Goal: Transaction & Acquisition: Obtain resource

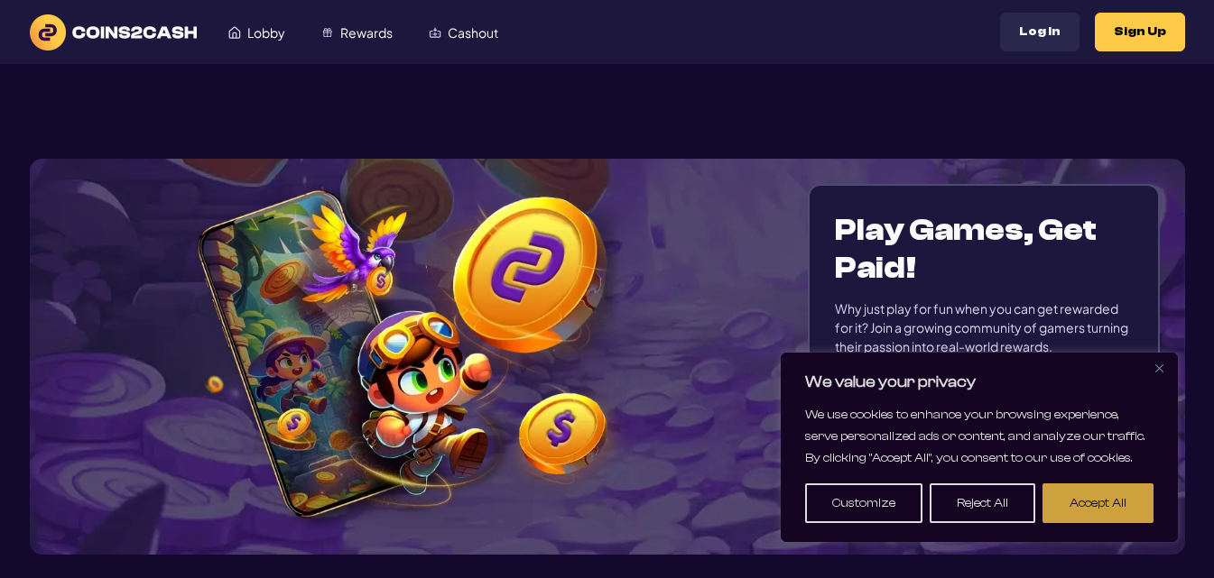
click at [1048, 508] on button "Accept All" at bounding box center [1097, 504] width 111 height 40
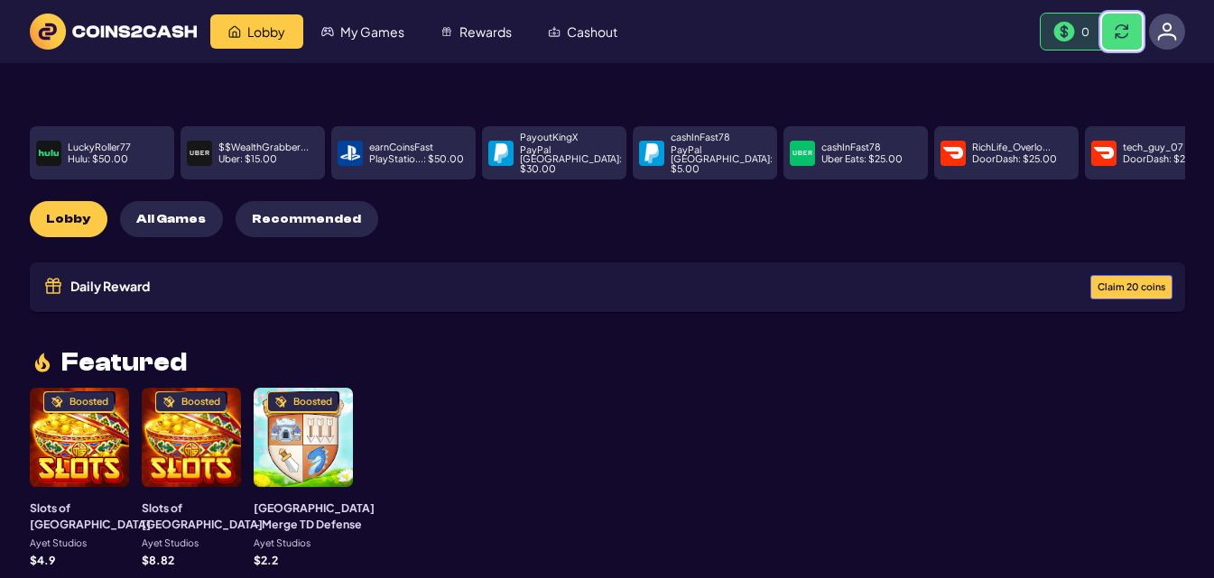
click at [1114, 33] on span at bounding box center [1121, 31] width 14 height 14
click at [490, 28] on span "Rewards" at bounding box center [485, 31] width 52 height 13
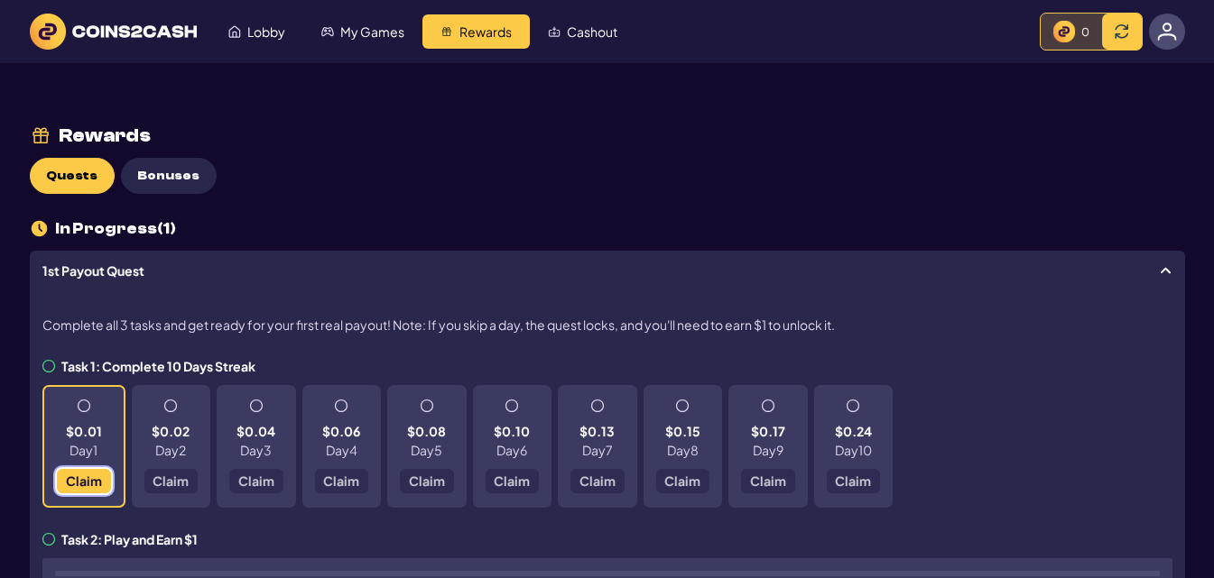
click at [89, 477] on span "Claim" at bounding box center [83, 481] width 36 height 13
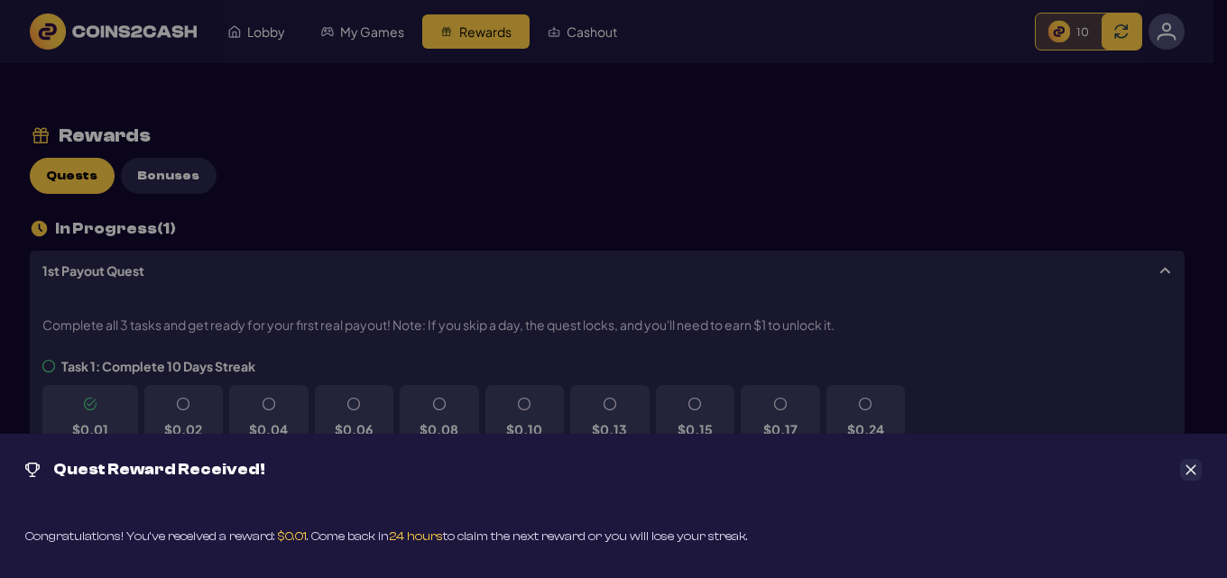
click at [1192, 471] on icon "Close" at bounding box center [1191, 471] width 10 height 10
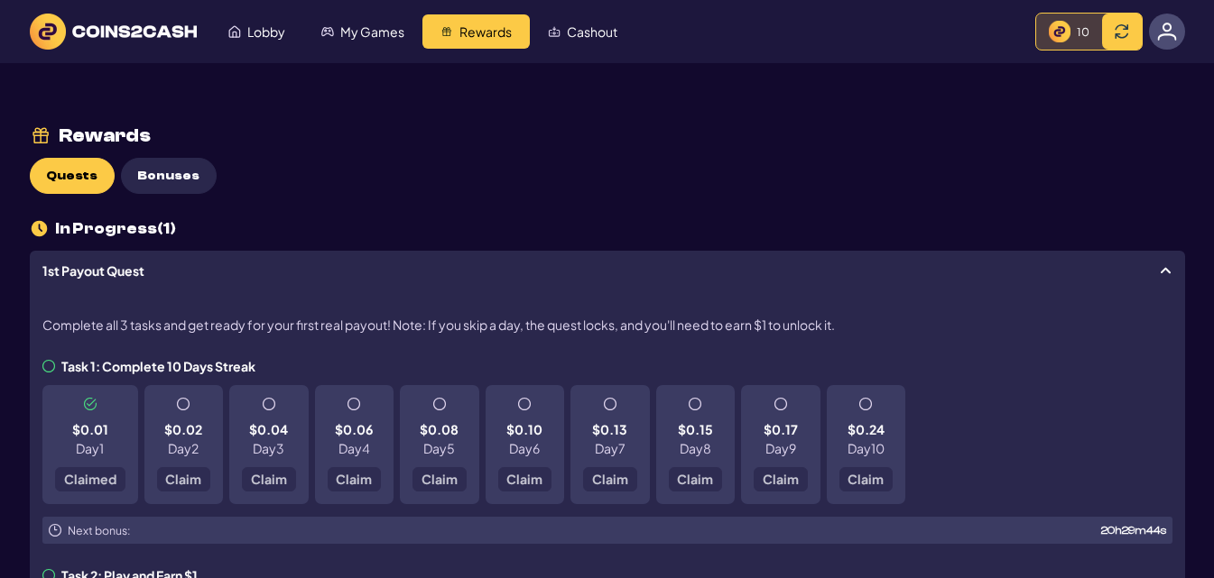
click at [1093, 35] on div "10" at bounding box center [1069, 32] width 66 height 36
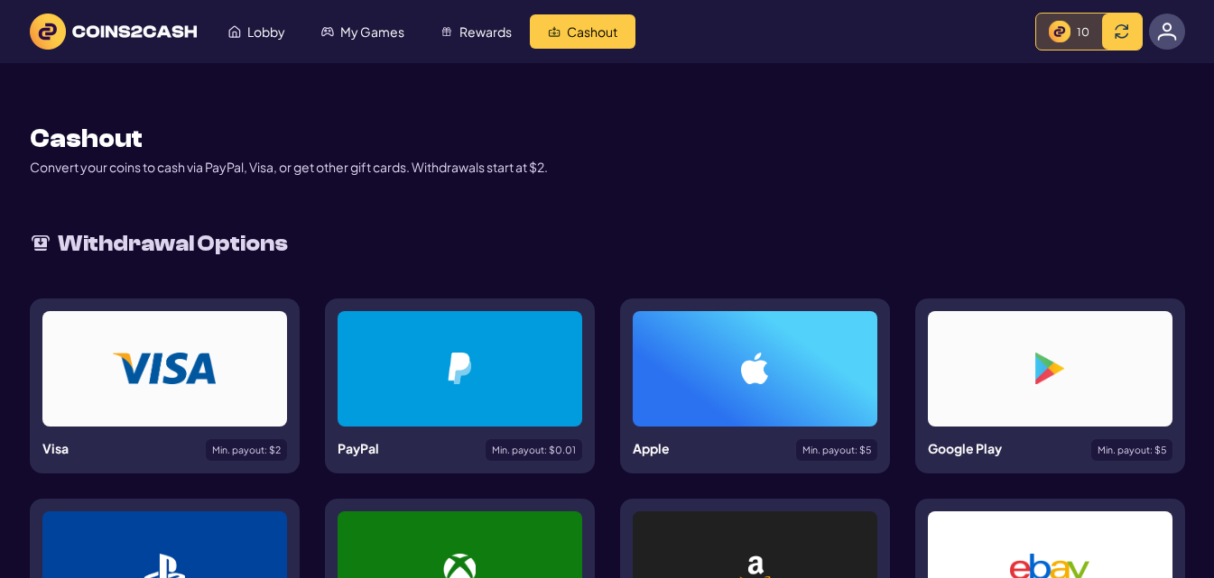
click at [1071, 30] on div "10" at bounding box center [1069, 32] width 66 height 36
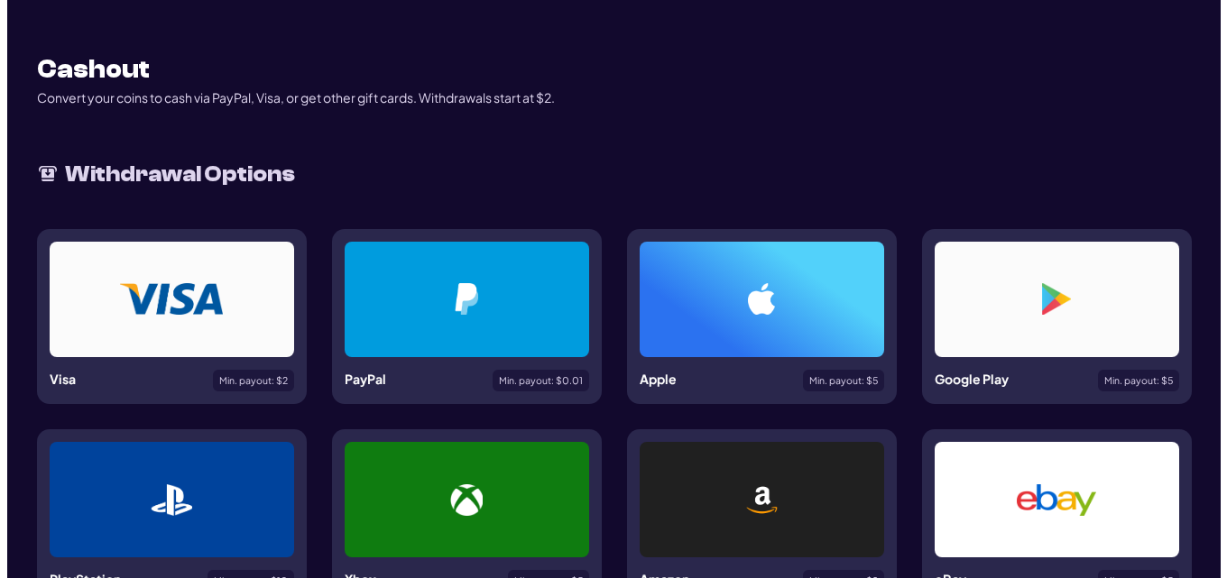
scroll to position [90, 0]
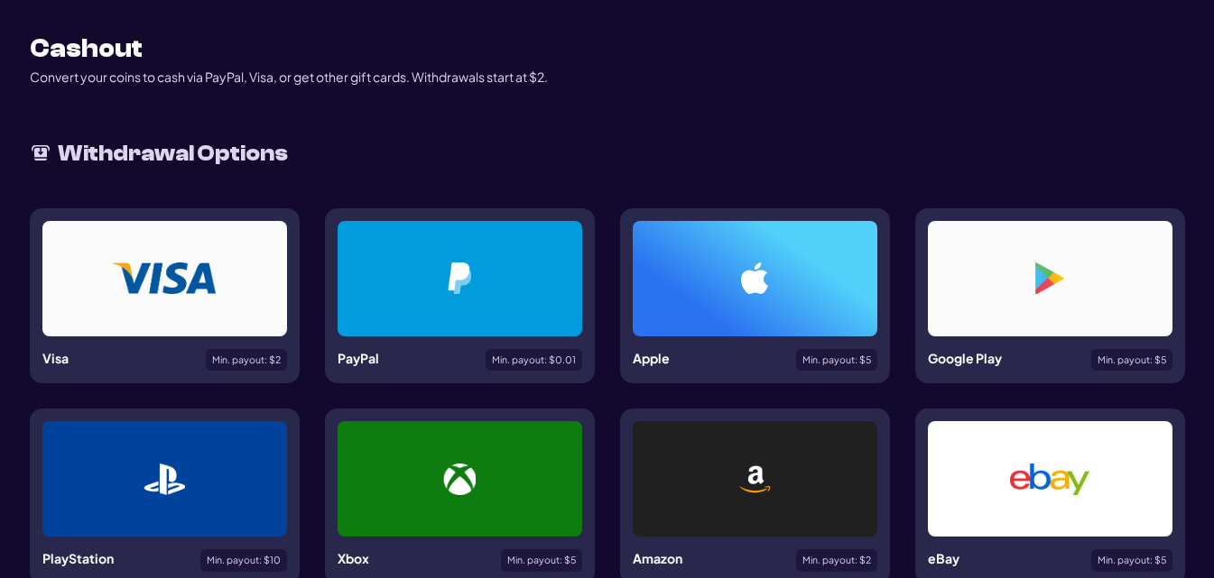
click at [491, 268] on div at bounding box center [460, 279] width 158 height 32
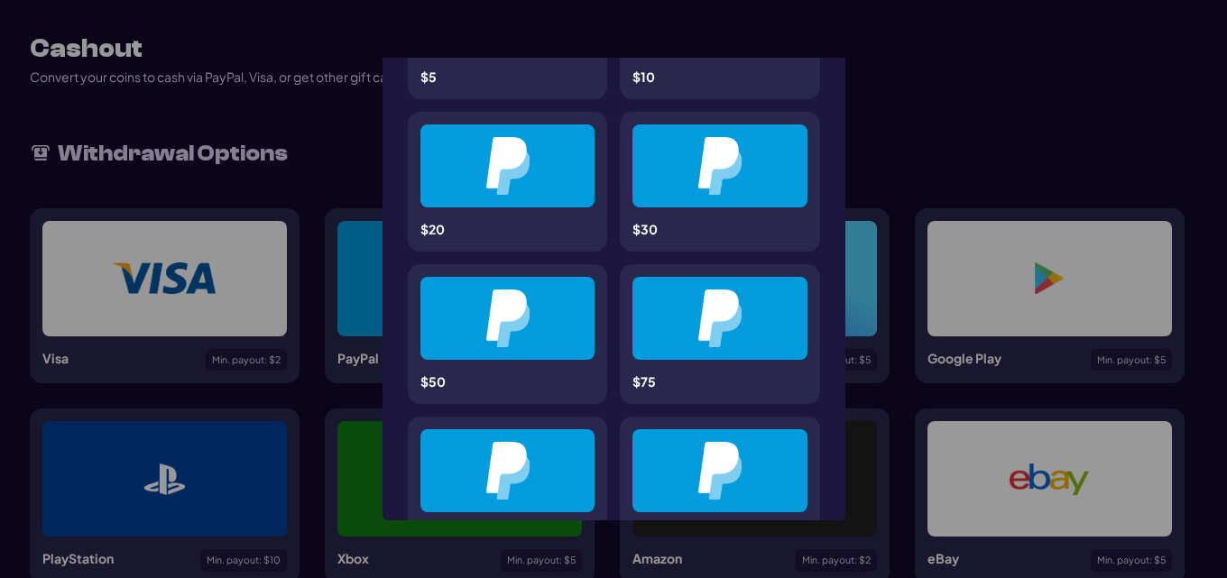
scroll to position [0, 0]
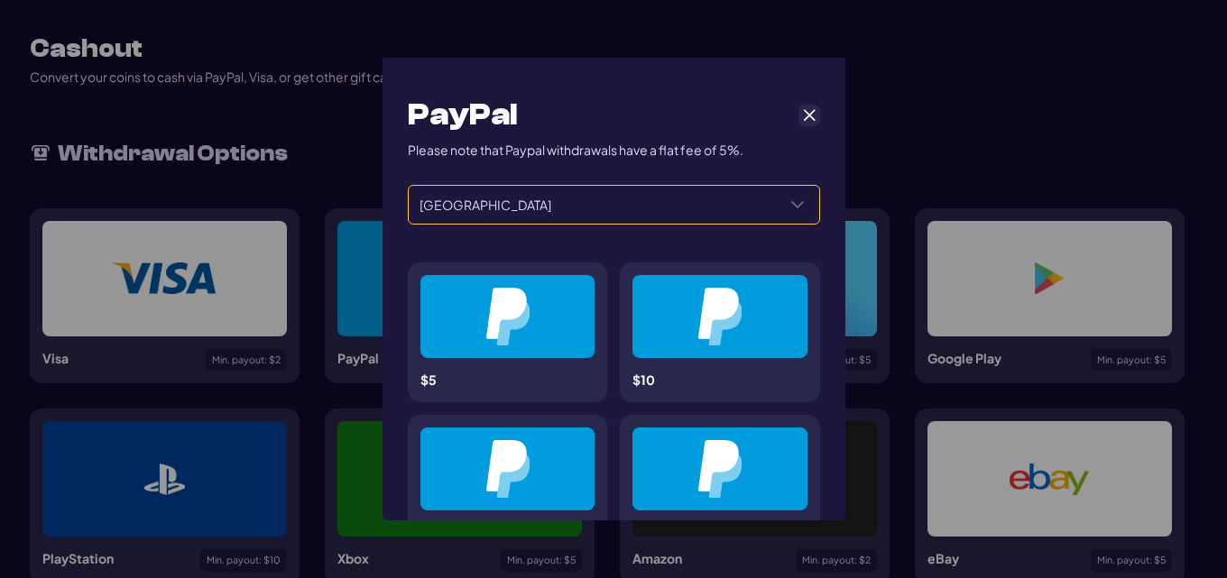
click at [564, 201] on span "[GEOGRAPHIC_DATA]" at bounding box center [592, 205] width 367 height 38
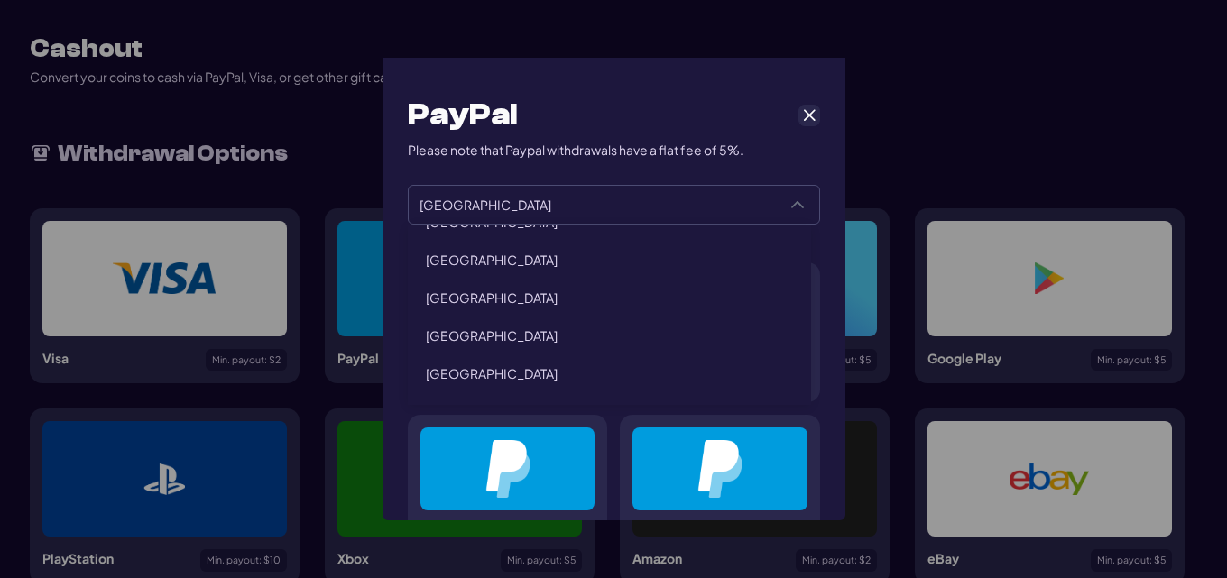
scroll to position [4139, 0]
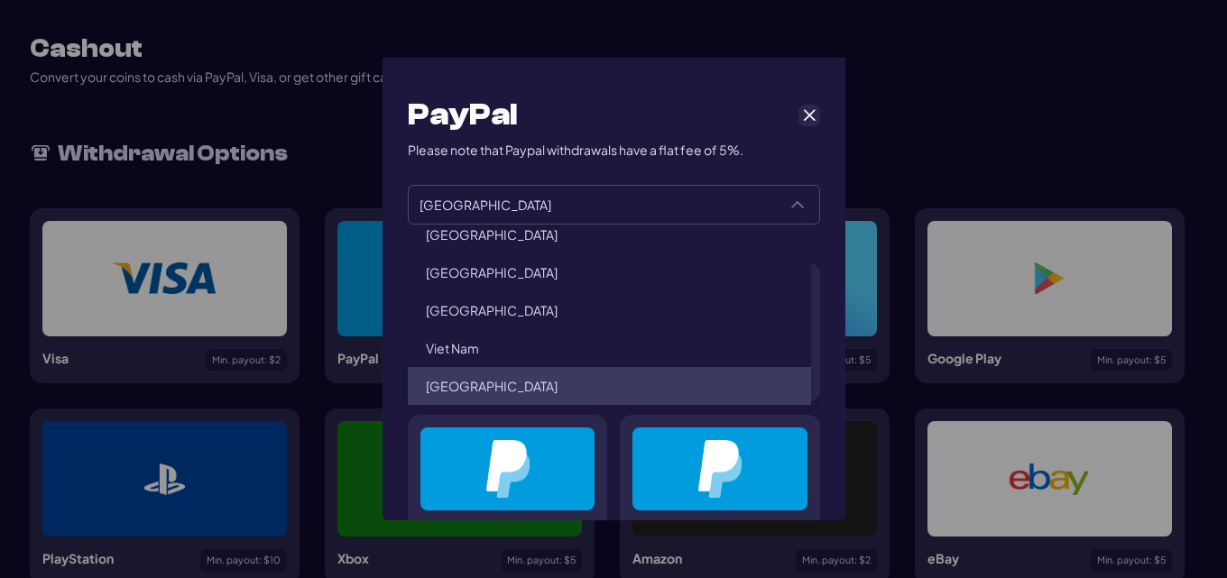
click at [511, 380] on li "South Africa" at bounding box center [609, 386] width 403 height 38
type input "**********"
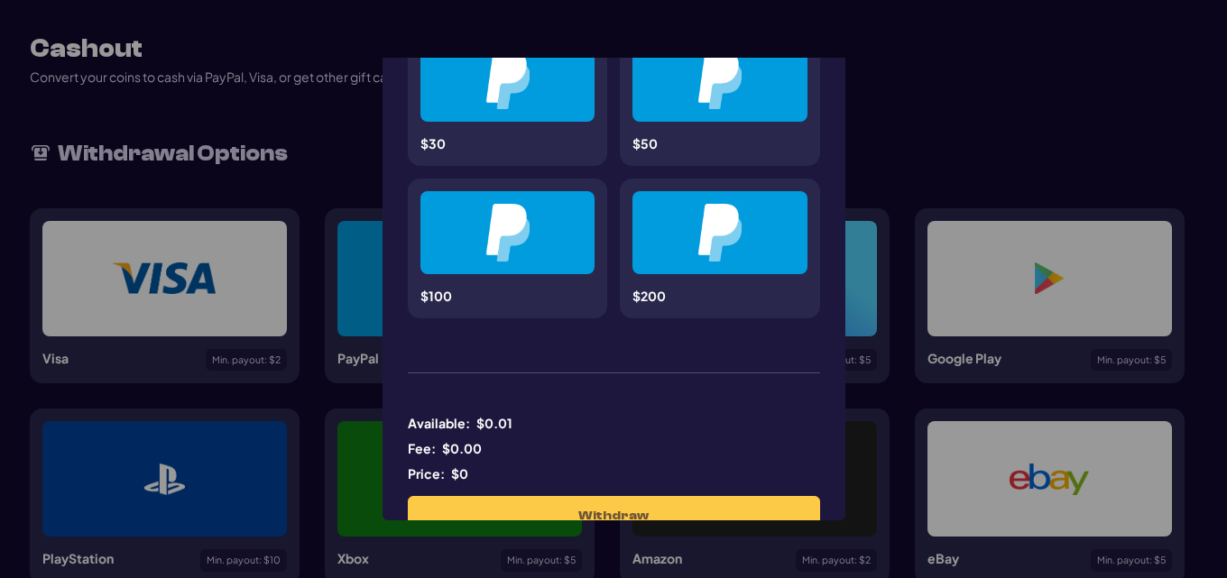
scroll to position [595, 0]
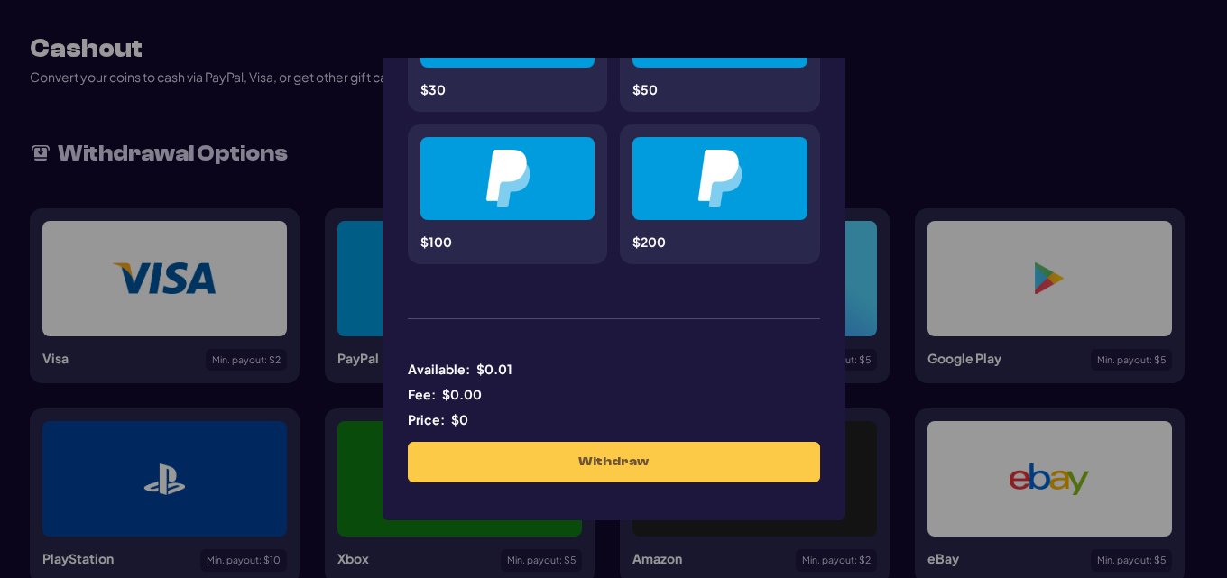
click at [612, 451] on div "Withdraw" at bounding box center [614, 462] width 412 height 41
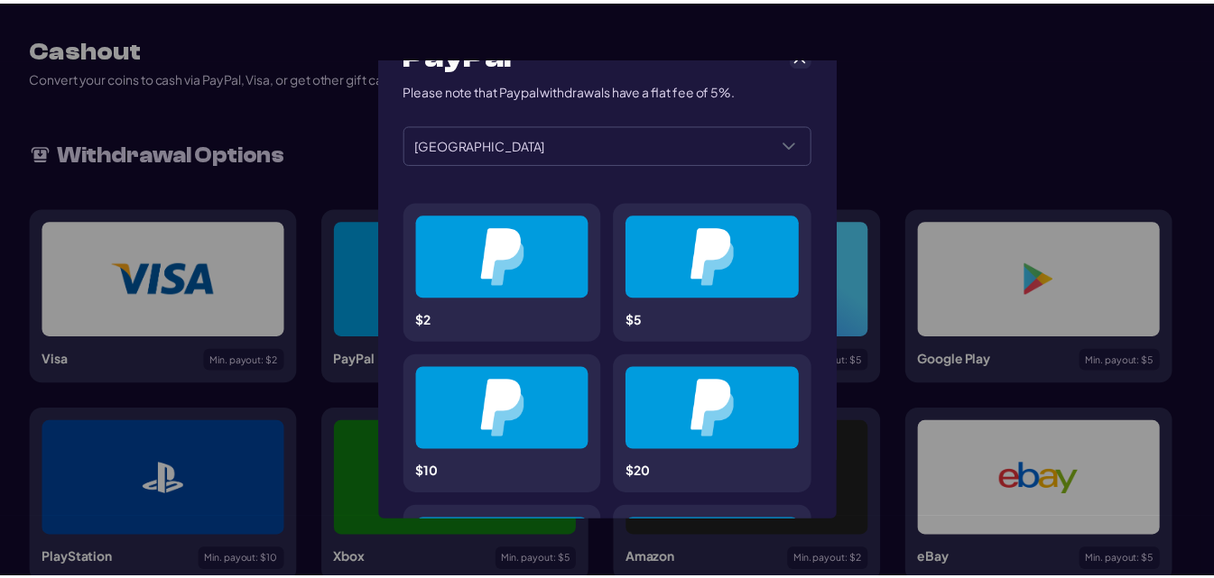
scroll to position [0, 0]
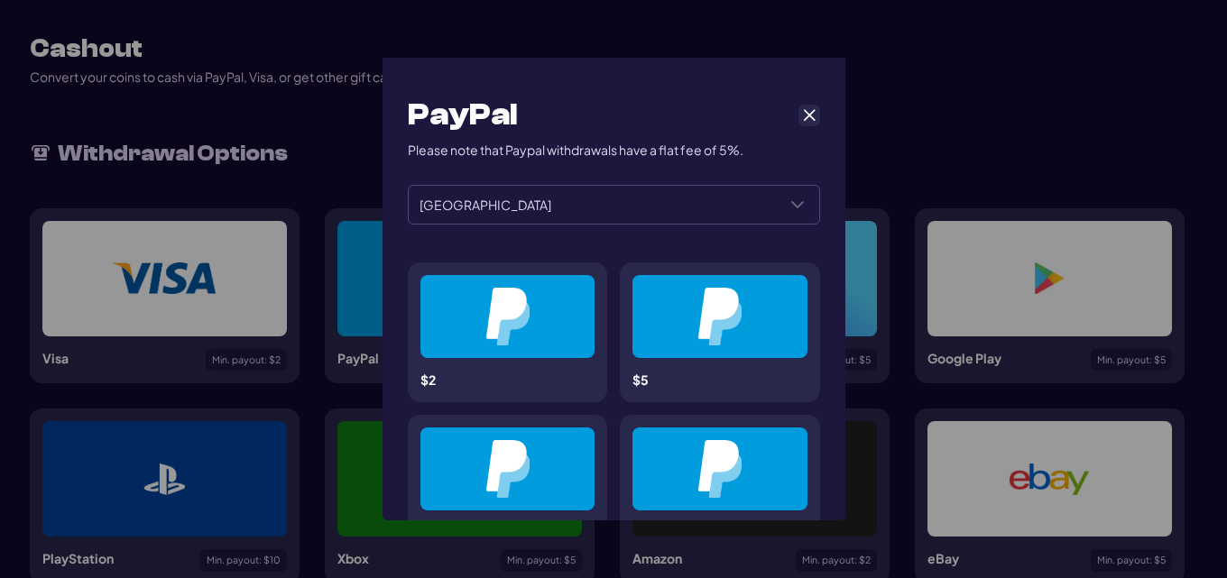
click at [913, 80] on div "**********" at bounding box center [613, 289] width 1227 height 578
click at [803, 105] on button "Cancel" at bounding box center [809, 116] width 22 height 22
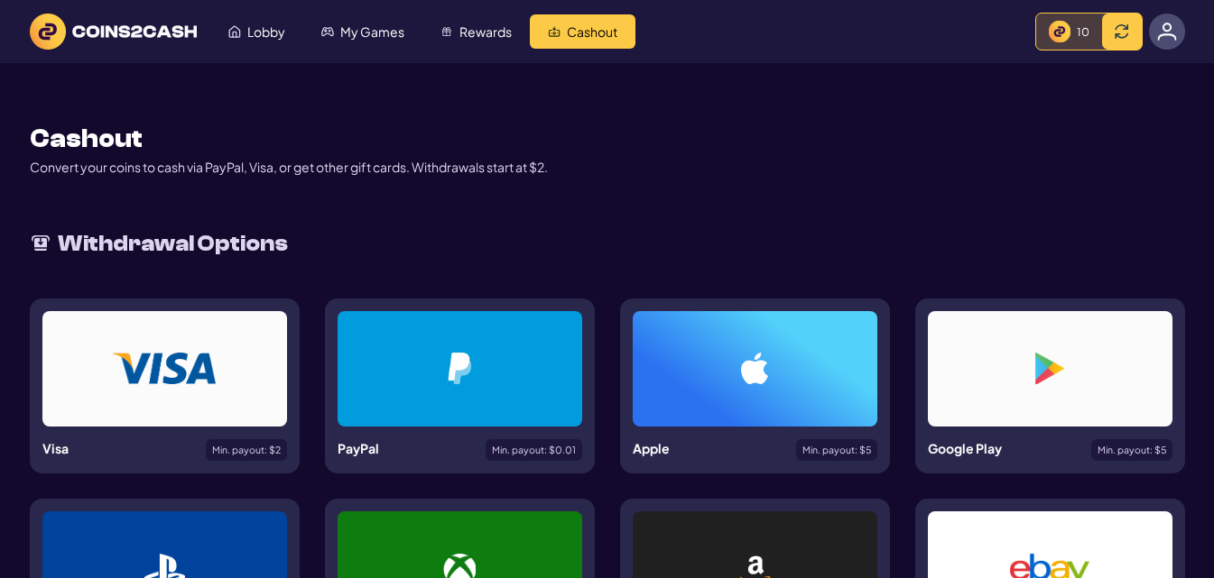
click at [1050, 23] on img at bounding box center [1059, 32] width 22 height 22
click at [1115, 25] on span at bounding box center [1121, 31] width 14 height 14
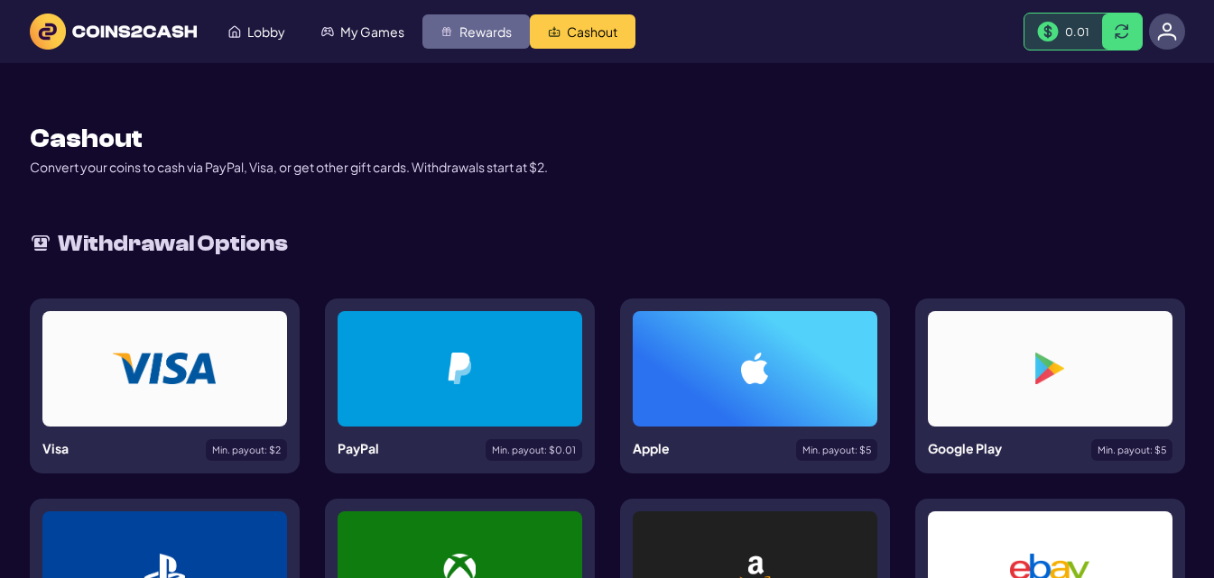
click at [464, 27] on span "Rewards" at bounding box center [485, 31] width 52 height 13
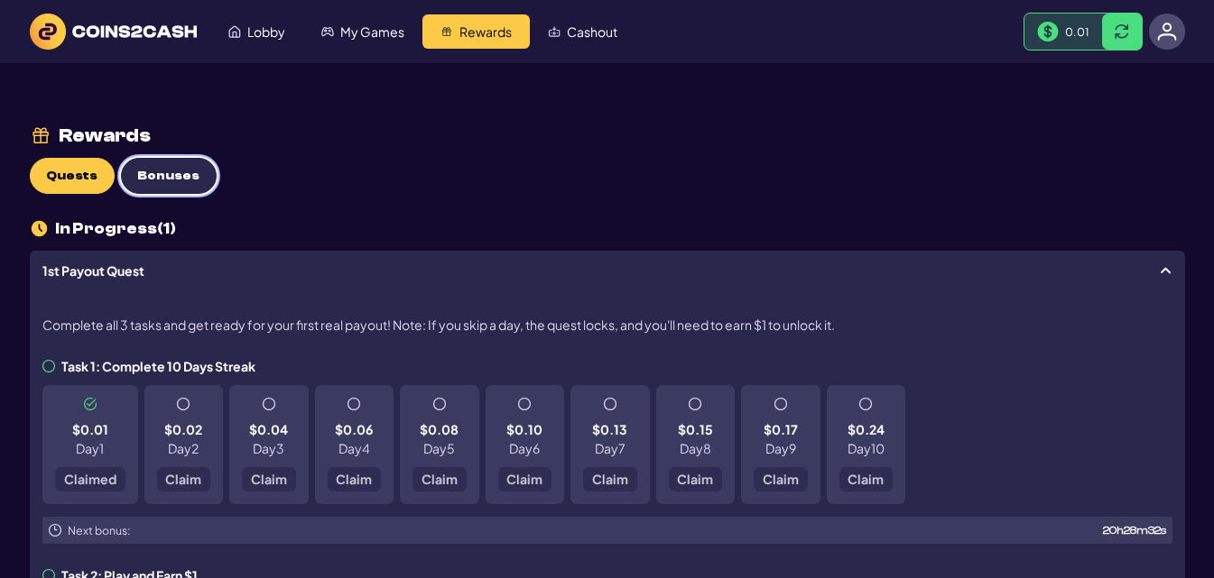
click at [154, 174] on span "Bonuses" at bounding box center [168, 176] width 62 height 15
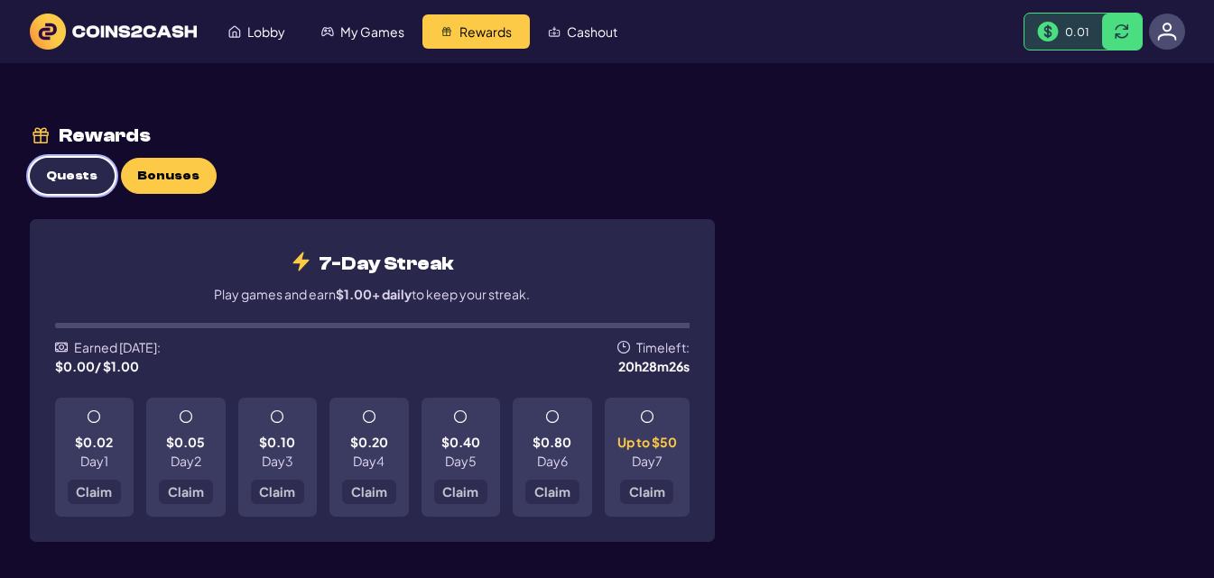
click at [64, 165] on button "Quests" at bounding box center [72, 176] width 85 height 36
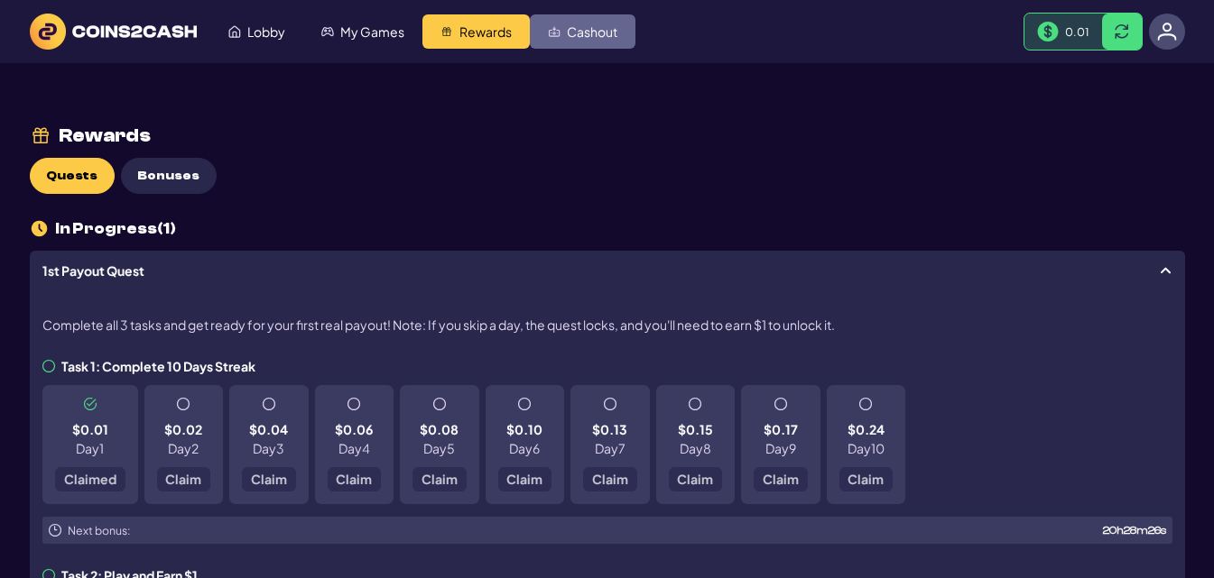
click at [593, 31] on span "Cashout" at bounding box center [592, 31] width 51 height 13
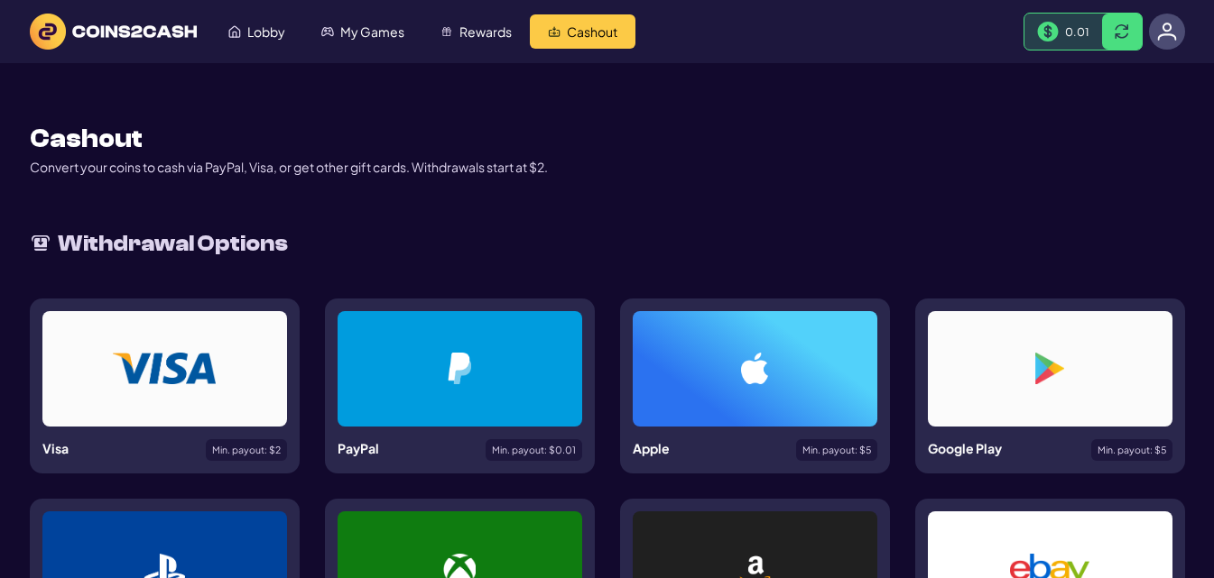
click at [448, 392] on div at bounding box center [459, 368] width 245 height 115
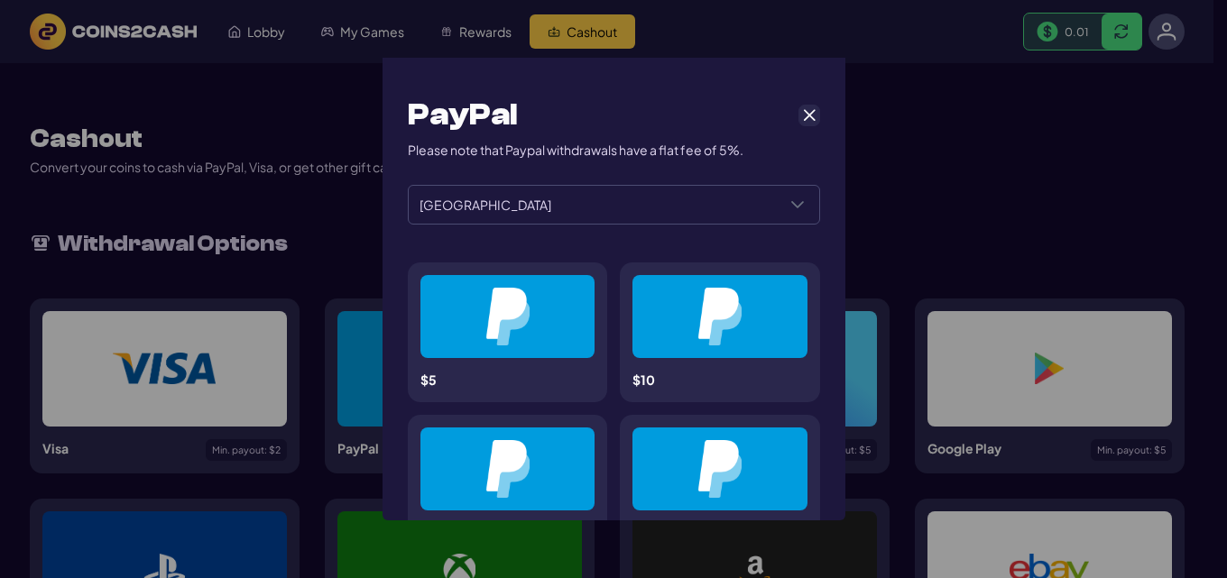
click at [524, 353] on div at bounding box center [507, 316] width 175 height 83
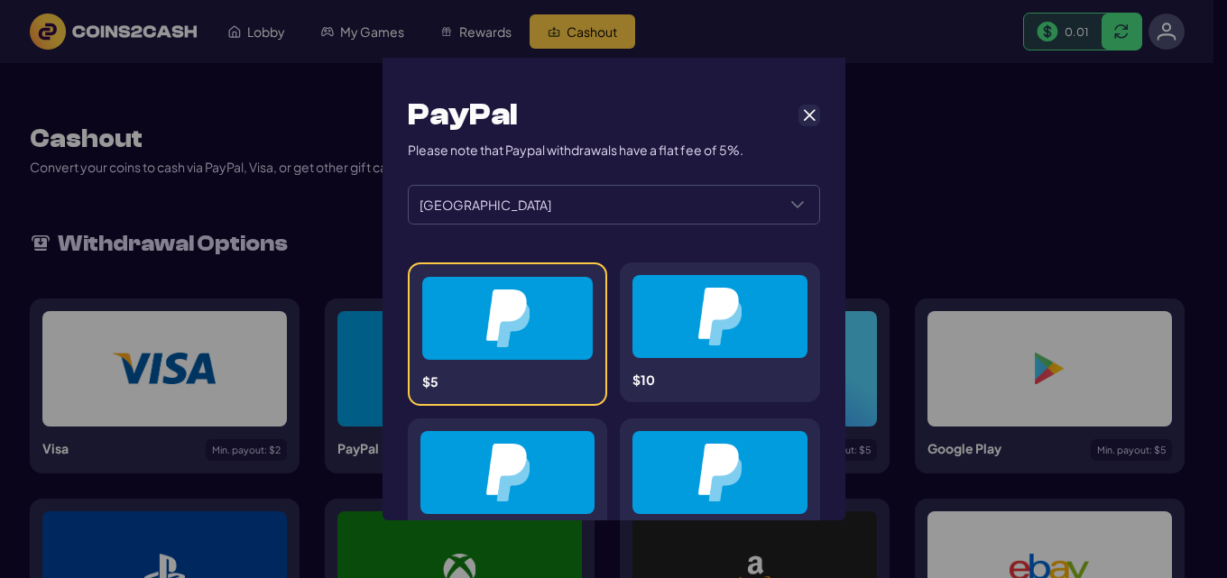
click at [553, 328] on div at bounding box center [507, 318] width 171 height 83
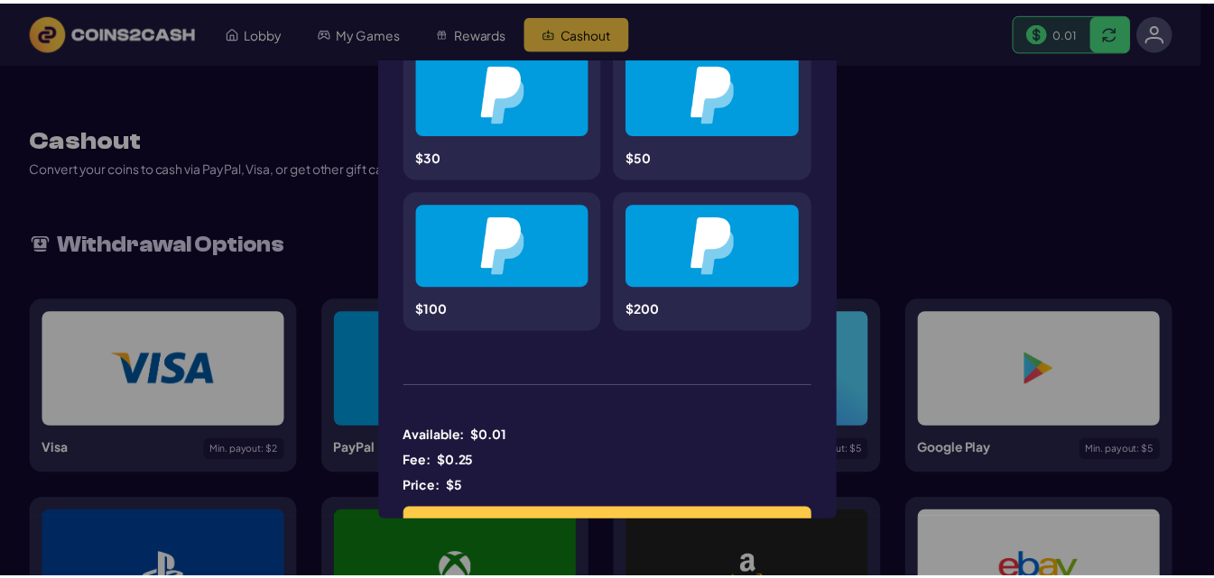
scroll to position [1213, 0]
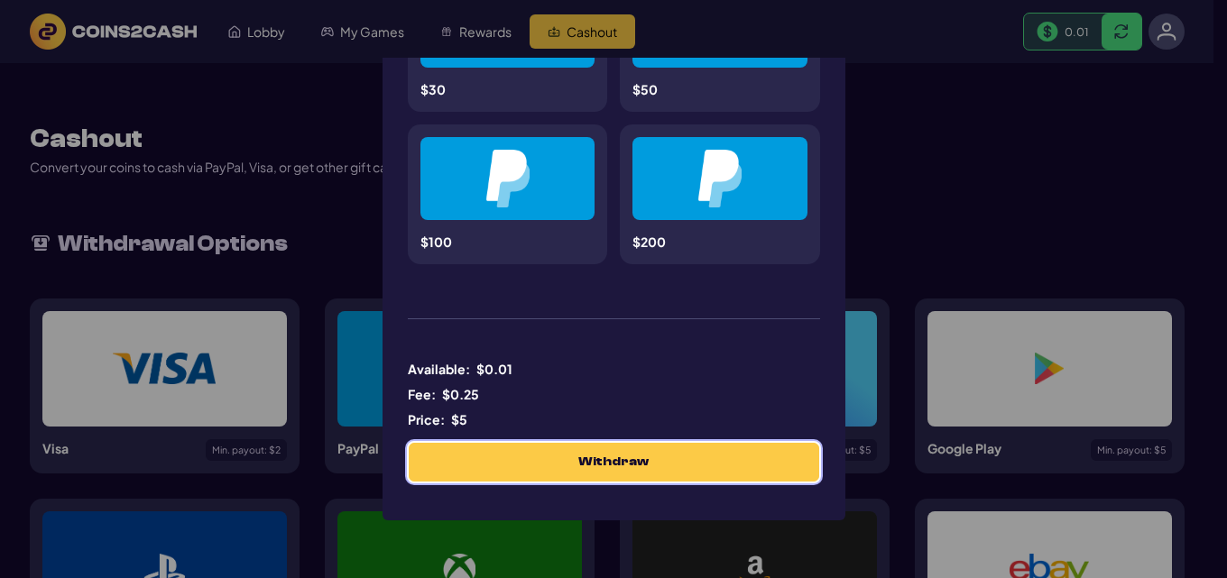
click at [578, 457] on span "Withdraw" at bounding box center [613, 462] width 70 height 15
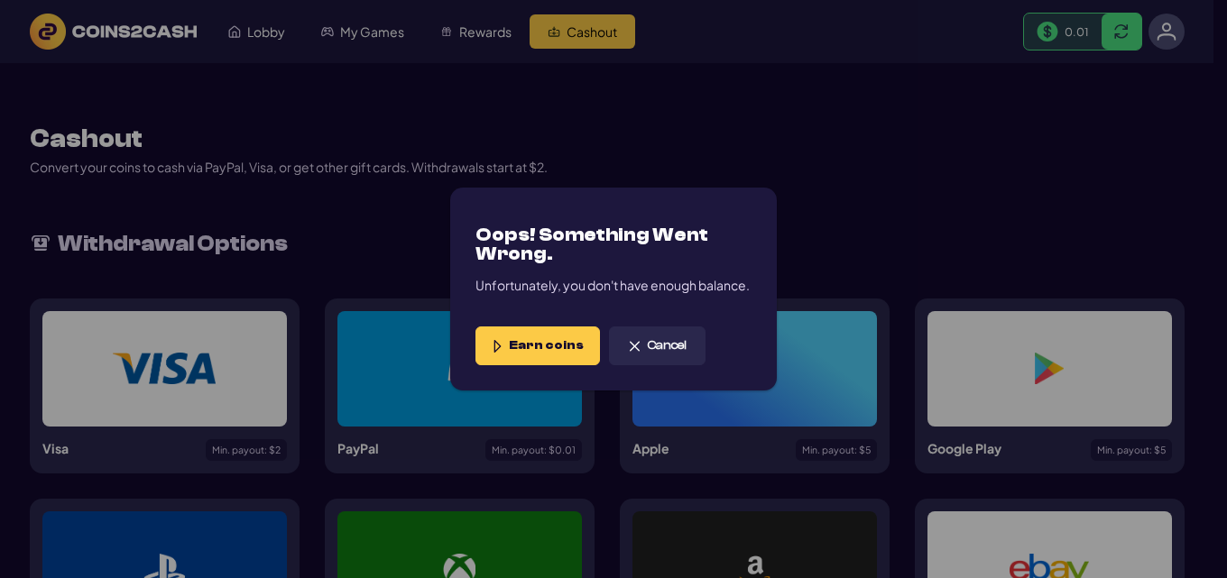
click at [568, 342] on span "Earn coins" at bounding box center [546, 345] width 75 height 15
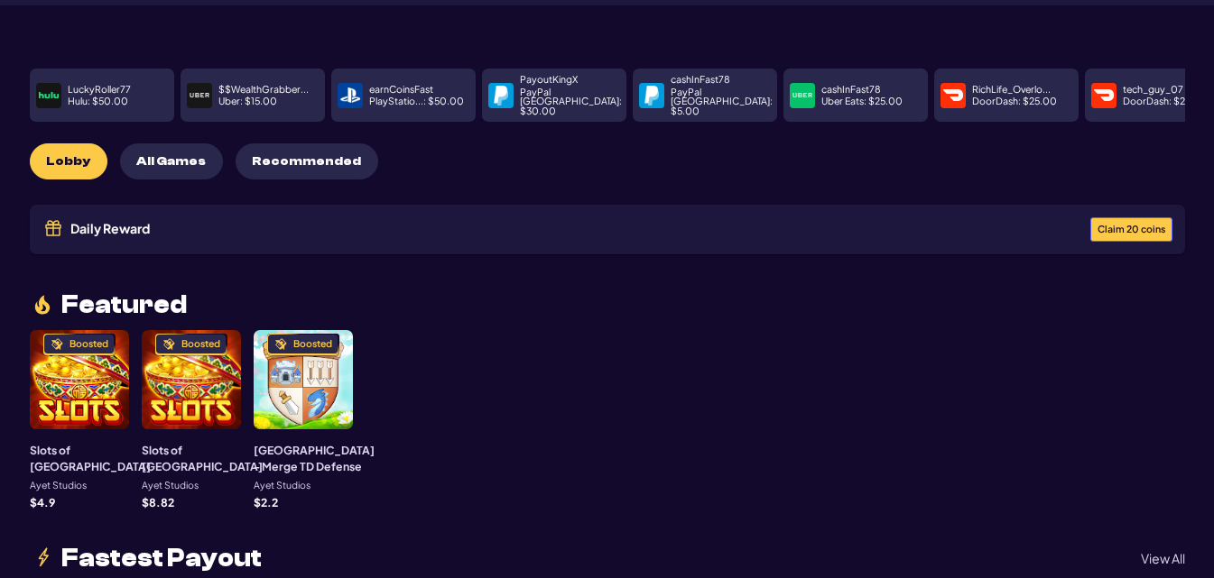
scroll to position [90, 0]
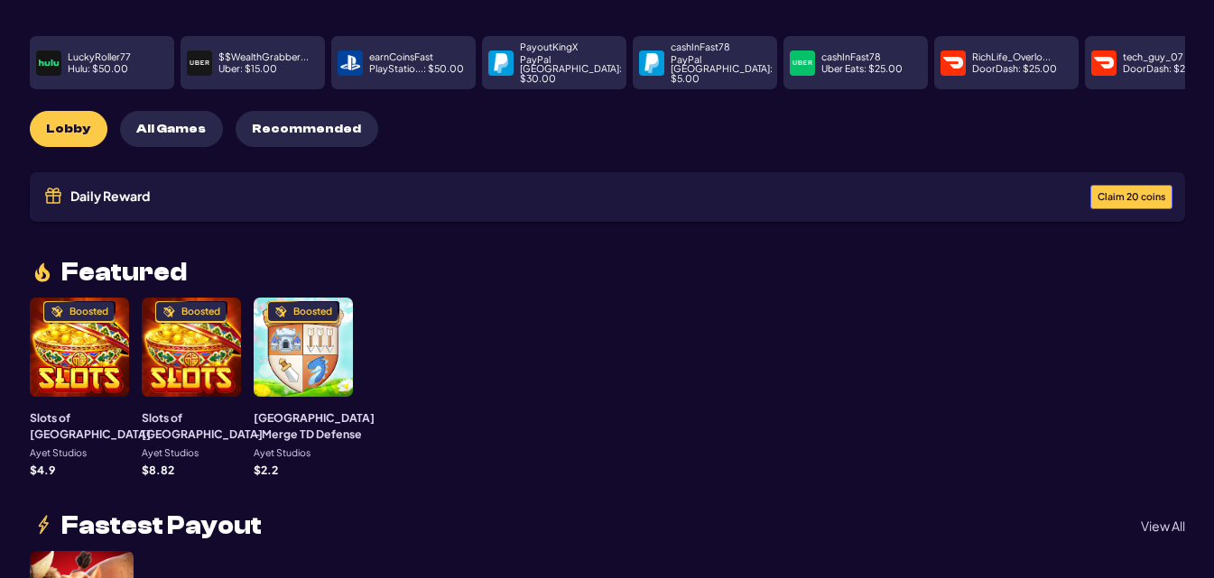
click at [62, 355] on div "Boosted" at bounding box center [79, 347] width 99 height 99
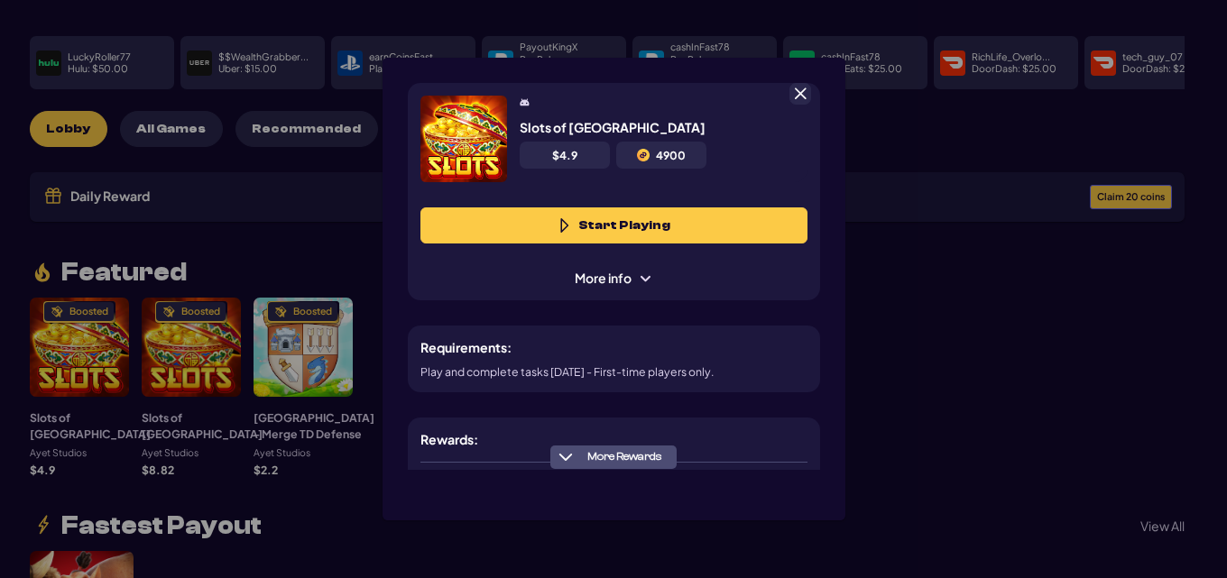
click at [611, 218] on button "Start Playing" at bounding box center [613, 226] width 387 height 36
click at [792, 88] on span at bounding box center [800, 94] width 16 height 16
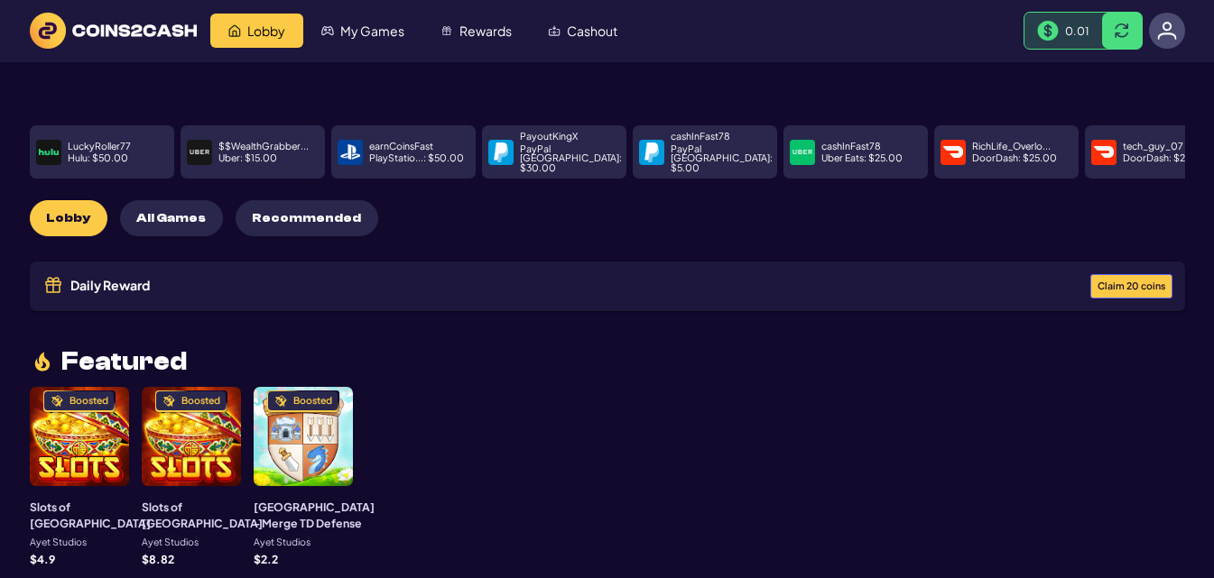
scroll to position [0, 0]
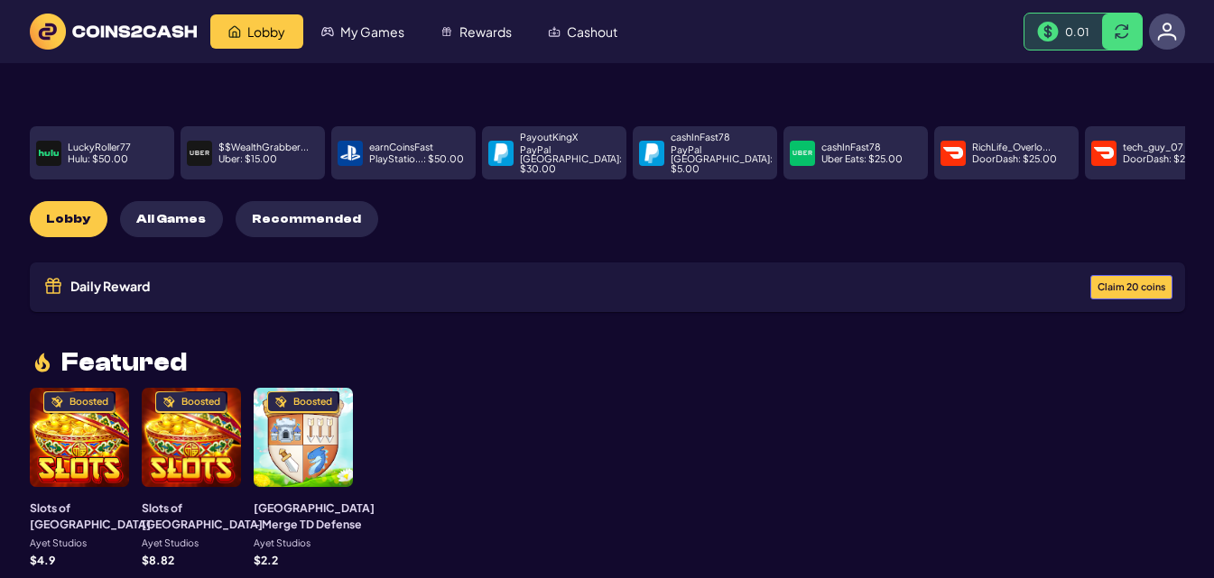
click at [1161, 26] on img at bounding box center [1167, 32] width 20 height 20
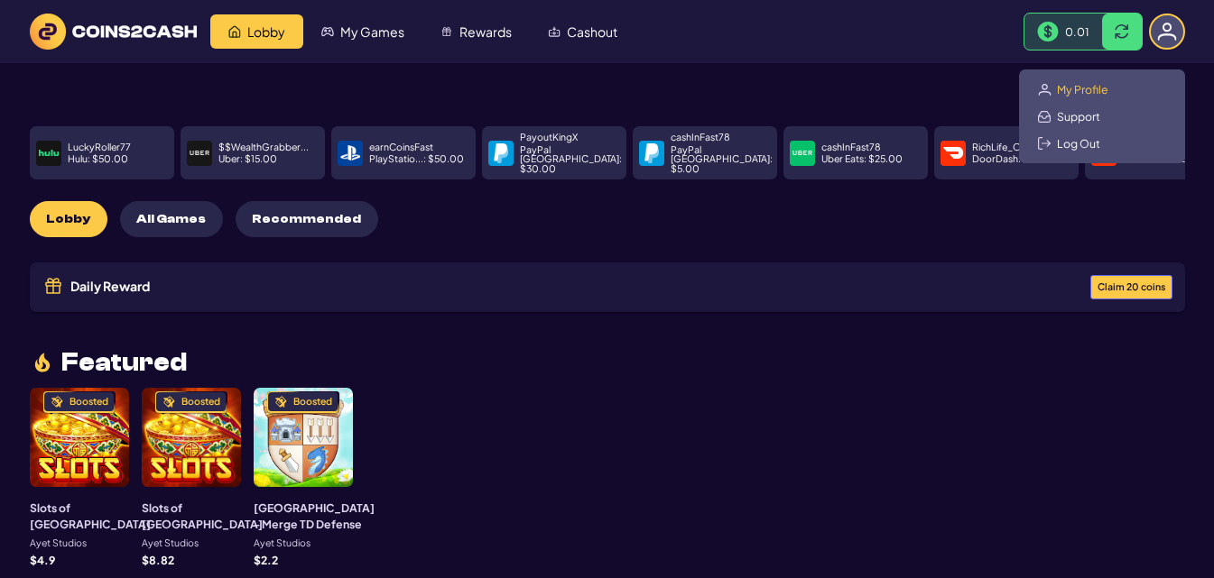
click at [1068, 92] on span "My Profile" at bounding box center [1082, 89] width 51 height 14
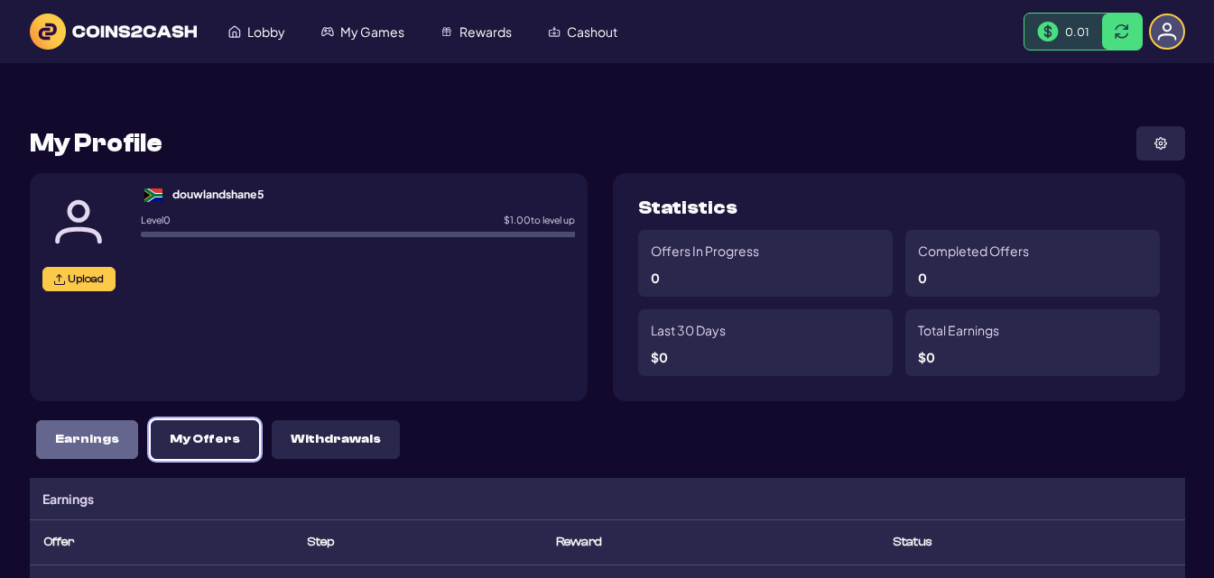
drag, startPoint x: 193, startPoint y: 448, endPoint x: 235, endPoint y: 412, distance: 54.4
click at [193, 447] on button "My Offers" at bounding box center [205, 439] width 108 height 39
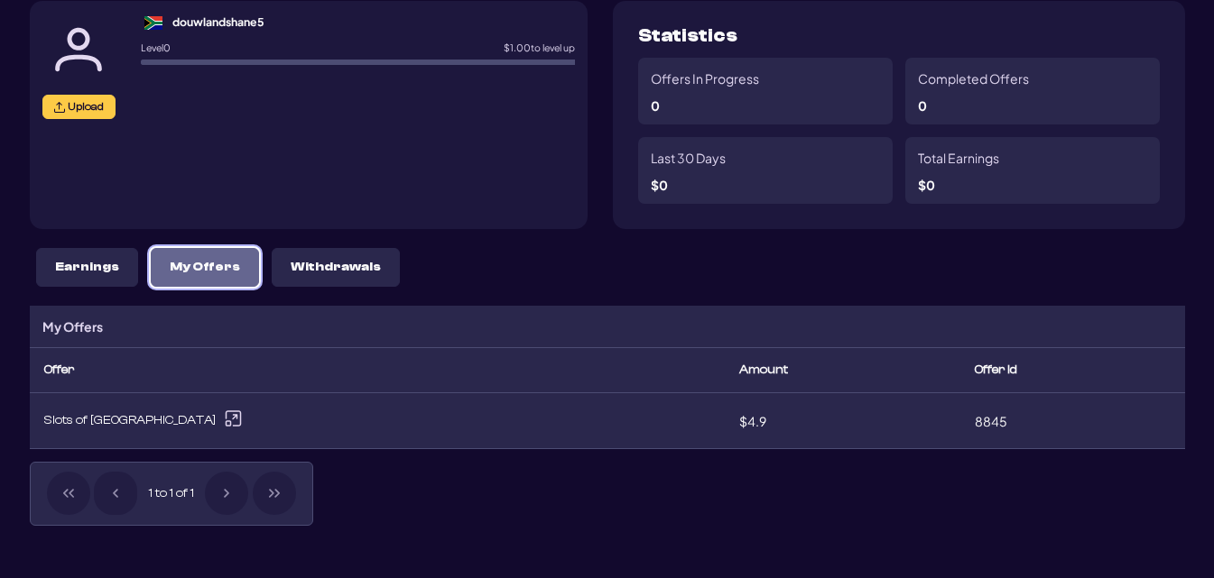
scroll to position [180, 0]
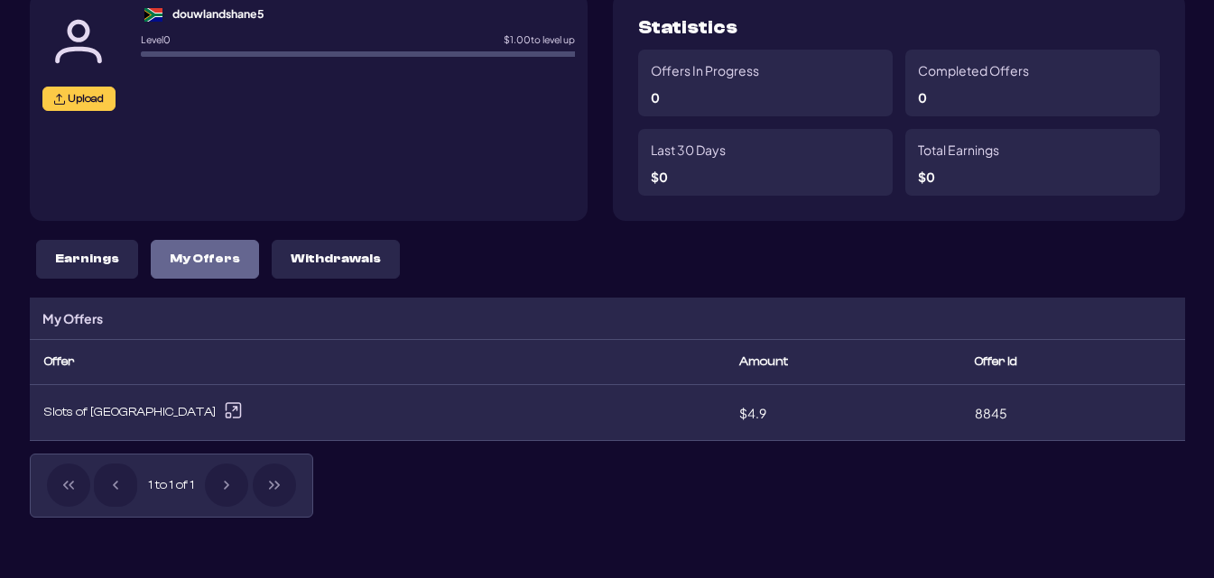
click at [300, 239] on div "Earnings My Offers Withdrawals" at bounding box center [607, 259] width 1155 height 51
click at [300, 261] on p "Withdrawals" at bounding box center [336, 259] width 90 height 15
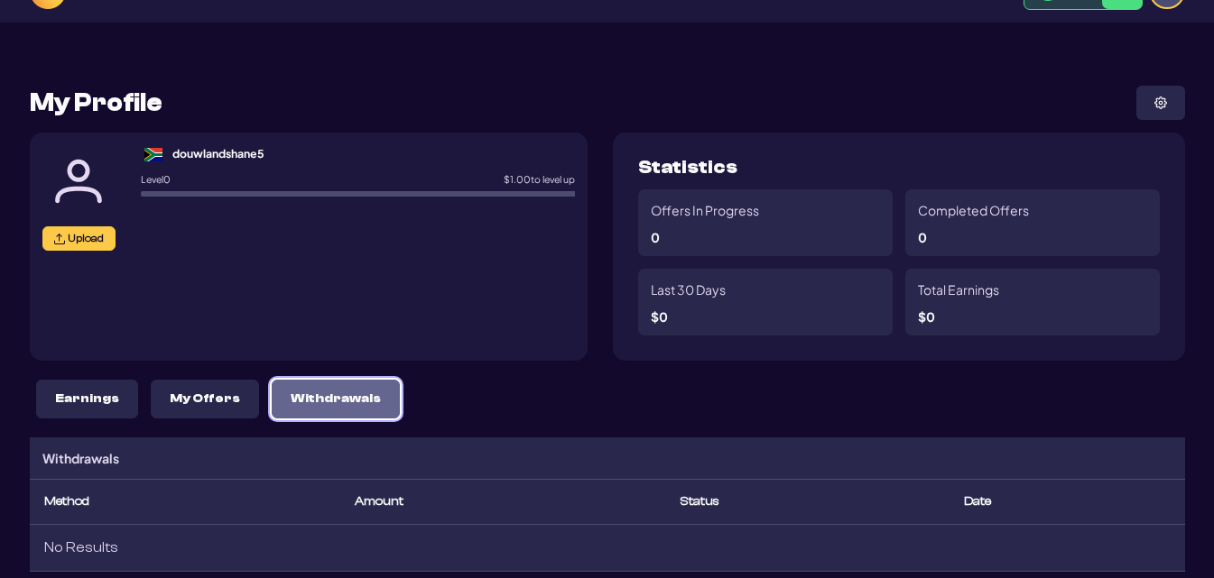
scroll to position [0, 0]
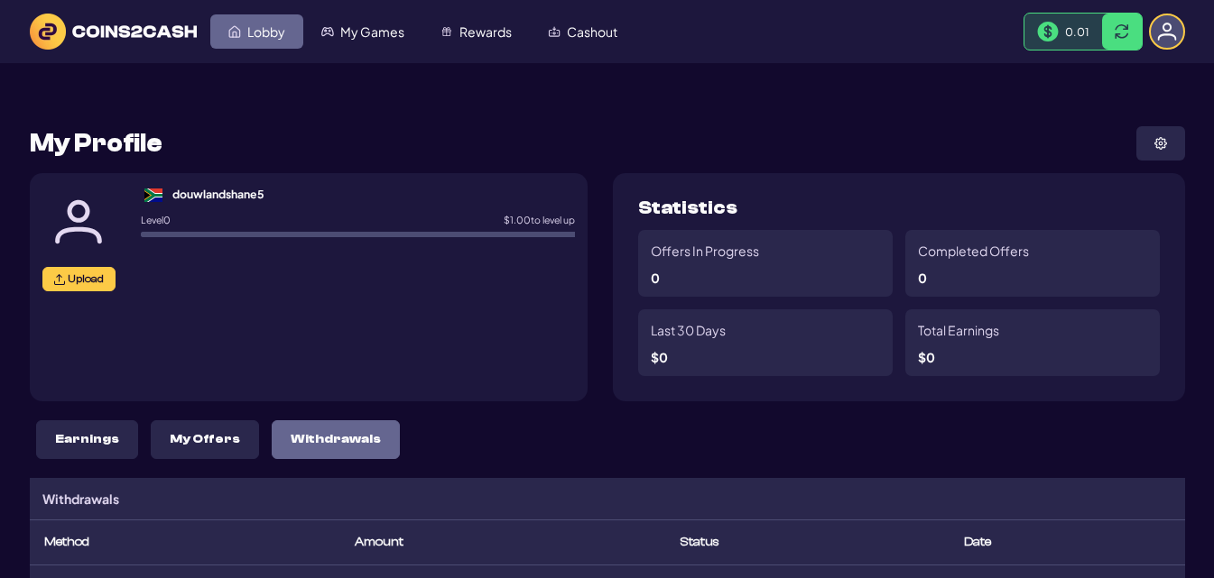
click at [257, 40] on link "Lobby" at bounding box center [256, 31] width 93 height 34
